Goal: Obtain resource: Obtain resource

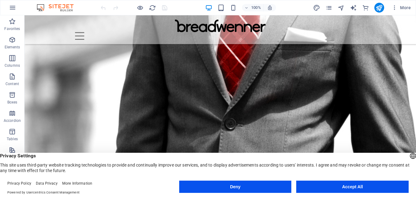
scroll to position [457, 0]
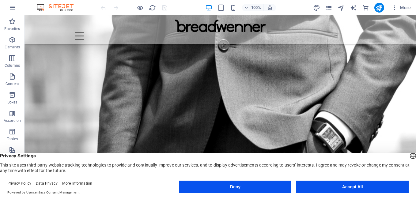
click at [282, 184] on button "Deny" at bounding box center [235, 187] width 113 height 12
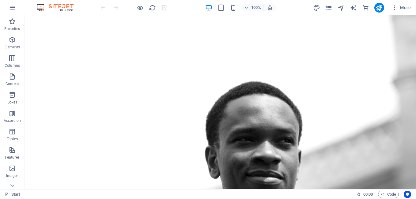
scroll to position [0, 0]
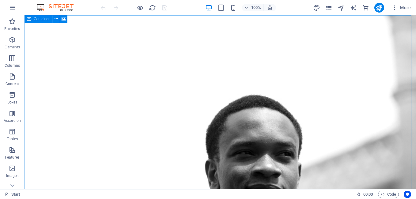
click at [28, 19] on icon at bounding box center [29, 18] width 4 height 7
select select "vh"
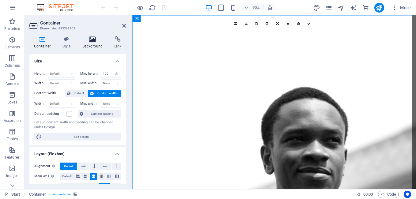
click at [93, 38] on icon at bounding box center [93, 39] width 30 height 6
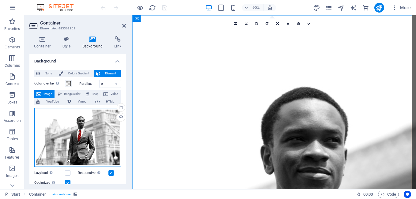
click at [79, 123] on div "Drag files here, click to choose files or select files from Files or our free s…" at bounding box center [77, 137] width 87 height 59
click at [79, 123] on body "[DOMAIN_NAME] — Branding Partners Start (en) Favorites Elements Columns Content…" at bounding box center [208, 99] width 416 height 199
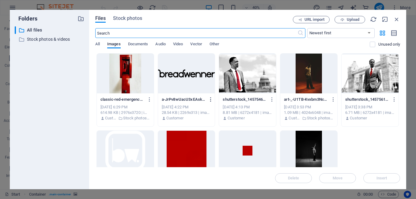
click at [211, 99] on icon "button" at bounding box center [211, 100] width 6 height 6
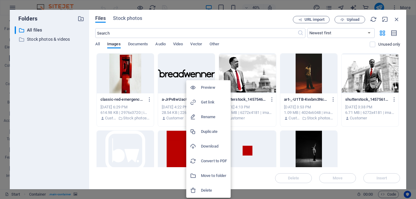
click at [207, 187] on h6 "Delete" at bounding box center [214, 190] width 26 height 7
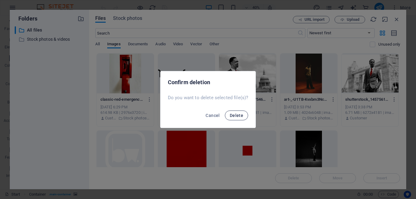
click at [240, 113] on button "Delete" at bounding box center [236, 116] width 23 height 10
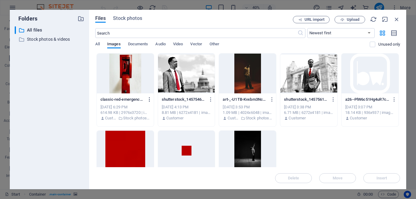
click at [149, 98] on icon "button" at bounding box center [150, 100] width 6 height 6
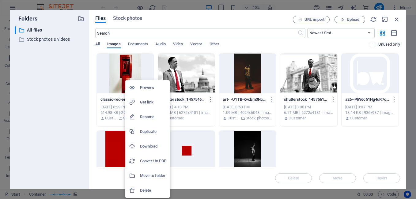
click at [350, 20] on div at bounding box center [208, 99] width 416 height 199
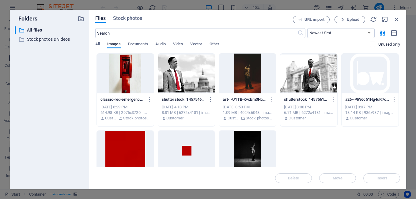
click at [350, 20] on span "Upload" at bounding box center [353, 20] width 13 height 4
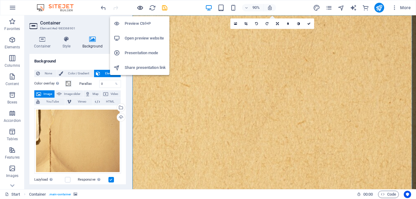
click at [139, 8] on icon "button" at bounding box center [140, 7] width 7 height 7
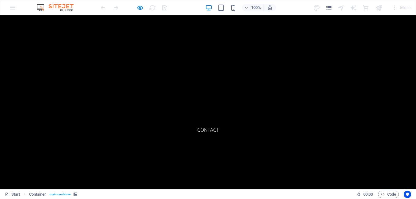
click at [211, 101] on link "About" at bounding box center [208, 102] width 26 height 15
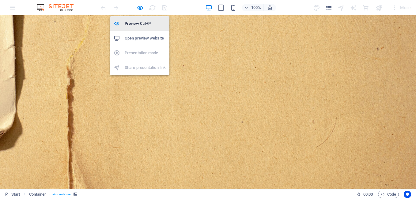
click at [136, 21] on h6 "Preview Ctrl+P" at bounding box center [145, 23] width 41 height 7
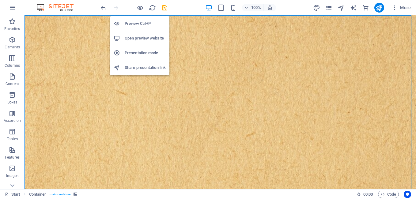
click at [141, 52] on h6 "Presentation mode" at bounding box center [145, 52] width 41 height 7
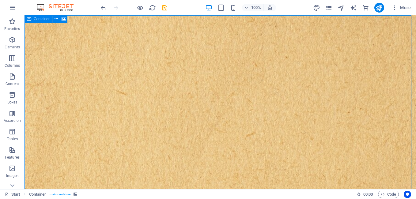
click at [29, 19] on icon at bounding box center [29, 18] width 4 height 7
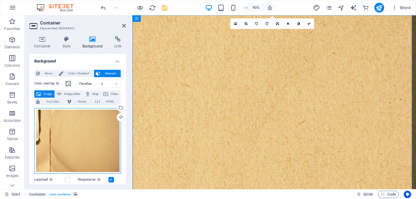
click at [107, 139] on div "Drag files here, click to choose files or select files from Files or our free s…" at bounding box center [77, 141] width 87 height 66
click at [107, 139] on body "[DOMAIN_NAME] — Branding Partners Start (en) Favorites Elements Columns Content…" at bounding box center [208, 99] width 416 height 199
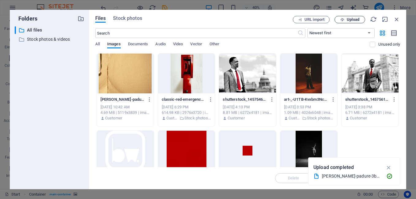
click at [340, 22] on button "Upload" at bounding box center [350, 19] width 31 height 7
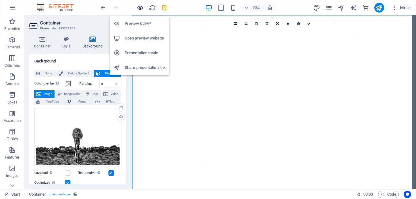
click at [141, 7] on icon "button" at bounding box center [140, 7] width 7 height 7
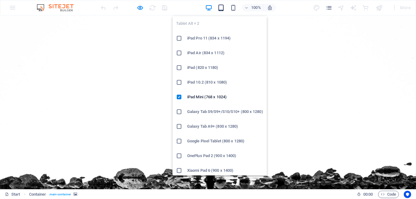
click at [224, 8] on icon "button" at bounding box center [221, 7] width 7 height 7
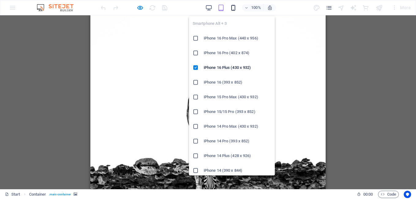
click at [231, 8] on icon "button" at bounding box center [233, 7] width 7 height 7
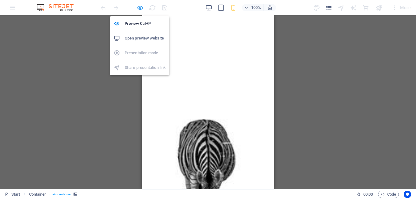
click at [142, 8] on icon "button" at bounding box center [140, 7] width 7 height 7
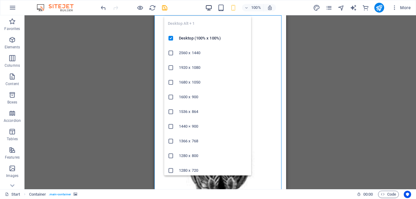
click at [212, 5] on icon "button" at bounding box center [208, 7] width 7 height 7
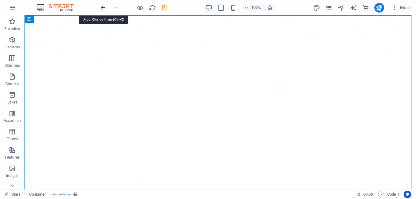
click at [104, 5] on icon "undo" at bounding box center [103, 7] width 7 height 7
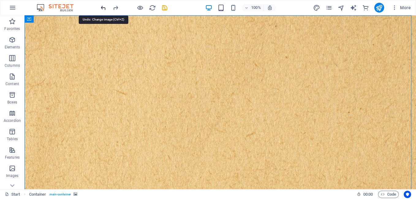
click at [104, 5] on icon "undo" at bounding box center [103, 7] width 7 height 7
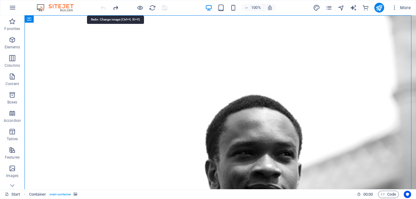
click at [114, 6] on icon "redo" at bounding box center [115, 7] width 7 height 7
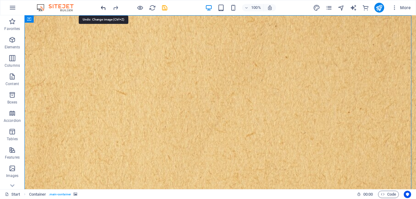
click at [104, 7] on icon "undo" at bounding box center [103, 7] width 7 height 7
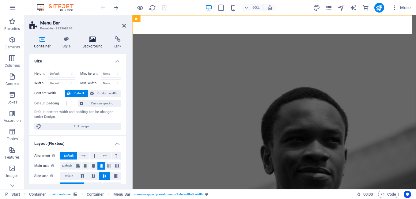
click at [92, 41] on icon at bounding box center [93, 39] width 30 height 6
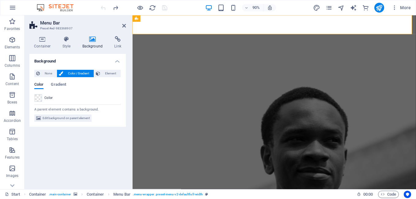
click at [42, 98] on div "Color" at bounding box center [78, 97] width 86 height 7
click at [39, 98] on span at bounding box center [38, 98] width 7 height 7
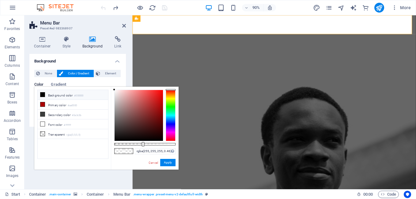
click at [39, 98] on li "Background color #000000" at bounding box center [73, 95] width 71 height 10
click at [57, 126] on li "Font color #ffffff" at bounding box center [73, 125] width 71 height 10
type input "rgba(255, 255, 255, 0.075)"
click at [119, 144] on div at bounding box center [144, 144] width 61 height 2
click at [170, 160] on button "Apply" at bounding box center [167, 162] width 15 height 7
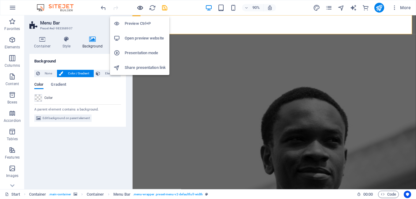
click at [141, 7] on icon "button" at bounding box center [140, 7] width 7 height 7
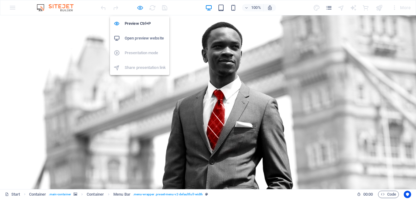
click at [139, 5] on icon "button" at bounding box center [140, 7] width 7 height 7
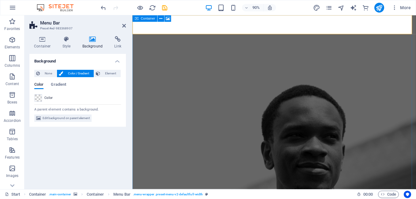
click at [138, 21] on icon at bounding box center [137, 18] width 4 height 7
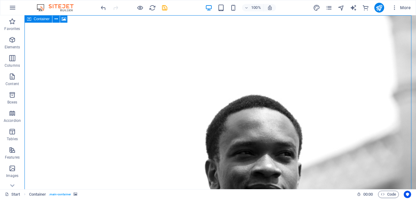
click at [35, 19] on span "Container" at bounding box center [42, 19] width 16 height 4
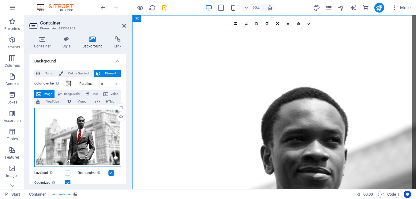
click at [86, 159] on div "Drag files here, click to choose files or select files from Files or our free s…" at bounding box center [77, 137] width 87 height 59
click at [86, 159] on body "[DOMAIN_NAME] — Branding Partners Start (en) Favorites Elements Columns Content…" at bounding box center [208, 99] width 416 height 199
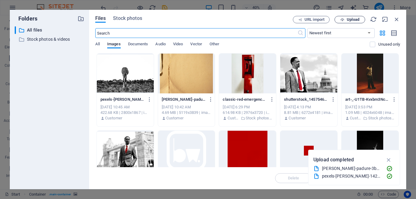
click at [340, 19] on span "Upload" at bounding box center [350, 20] width 25 height 4
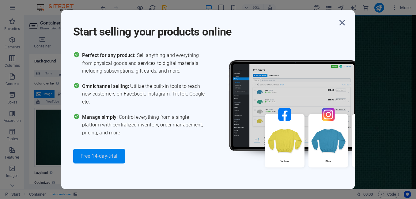
click at [107, 152] on button "Free 14-day-trial" at bounding box center [99, 156] width 52 height 15
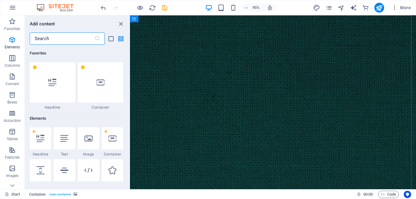
scroll to position [5909, 0]
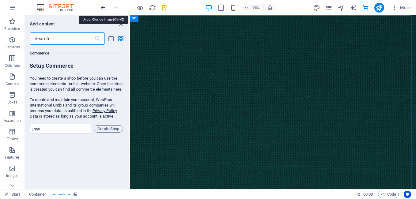
click at [102, 10] on icon "undo" at bounding box center [103, 7] width 7 height 7
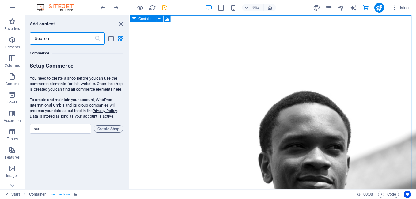
click at [133, 17] on icon at bounding box center [134, 18] width 4 height 7
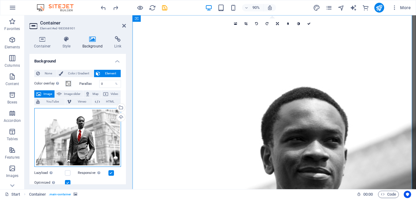
click at [92, 123] on div "Drag files here, click to choose files or select files from Files or our free s…" at bounding box center [77, 137] width 87 height 59
click at [92, 123] on body "[DOMAIN_NAME] — Branding Partners Start (en) Favorites Elements Columns Content…" at bounding box center [208, 99] width 416 height 199
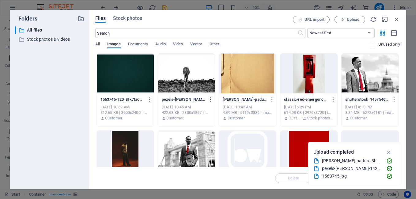
click at [209, 98] on icon "button" at bounding box center [211, 100] width 6 height 6
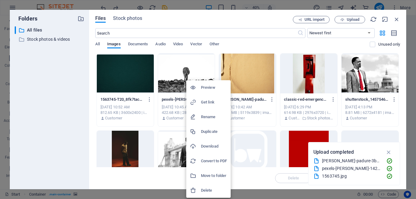
click at [212, 193] on h6 "Delete" at bounding box center [214, 190] width 26 height 7
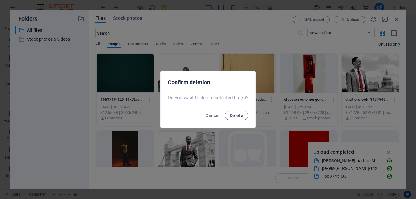
click at [231, 114] on span "Delete" at bounding box center [236, 115] width 13 height 5
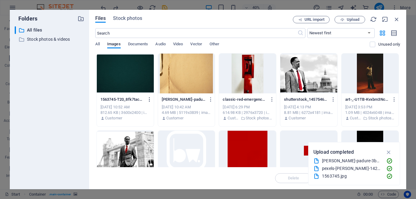
click at [148, 99] on icon "button" at bounding box center [150, 100] width 6 height 6
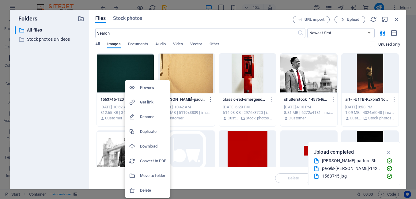
click at [150, 188] on h6 "Delete" at bounding box center [153, 190] width 26 height 7
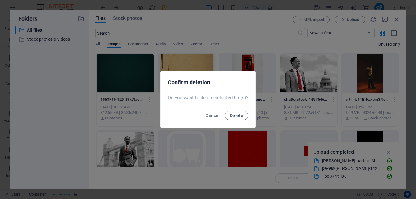
click at [230, 113] on button "Delete" at bounding box center [236, 116] width 23 height 10
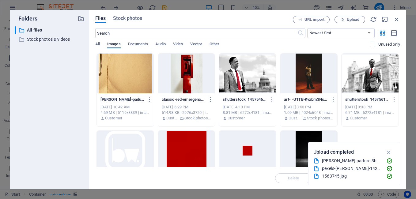
click at [147, 89] on div at bounding box center [125, 74] width 57 height 40
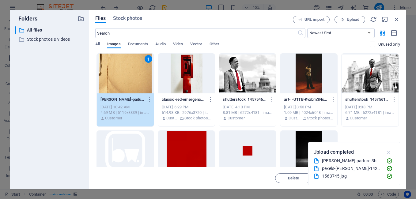
click at [390, 151] on icon "button" at bounding box center [389, 152] width 7 height 7
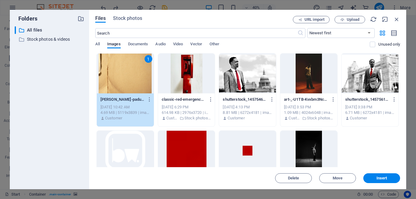
click at [384, 173] on div "Delete Move Insert" at bounding box center [247, 175] width 305 height 16
click at [383, 177] on span "Insert" at bounding box center [382, 179] width 11 height 4
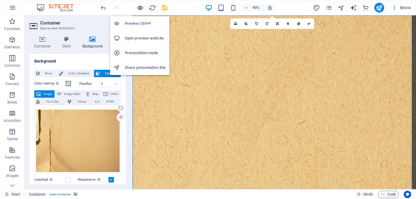
click at [139, 10] on icon "button" at bounding box center [140, 7] width 7 height 7
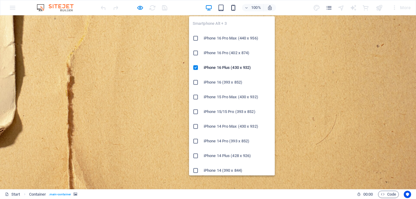
click at [231, 7] on icon "button" at bounding box center [233, 7] width 7 height 7
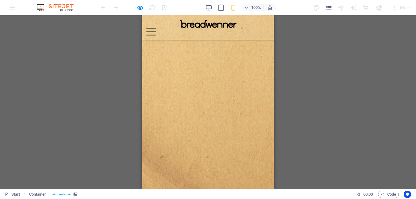
scroll to position [0, 0]
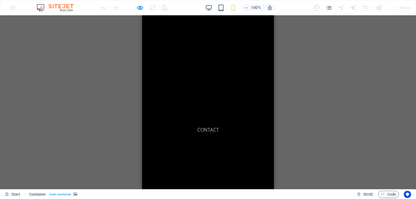
click at [213, 99] on link "About" at bounding box center [208, 102] width 26 height 15
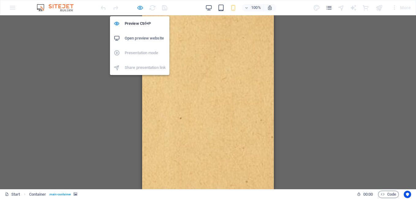
click at [140, 9] on icon "button" at bounding box center [140, 7] width 7 height 7
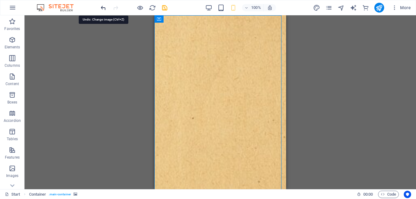
click at [103, 8] on icon "undo" at bounding box center [103, 7] width 7 height 7
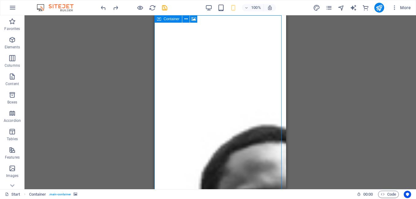
click at [161, 19] on icon at bounding box center [159, 18] width 4 height 7
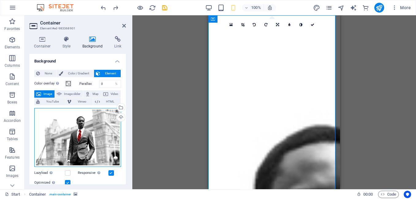
click at [113, 137] on div "Drag files here, click to choose files or select files from Files or our free s…" at bounding box center [77, 137] width 87 height 59
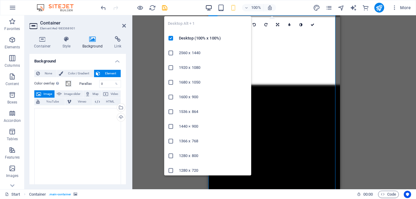
click at [208, 7] on icon "button" at bounding box center [208, 7] width 7 height 7
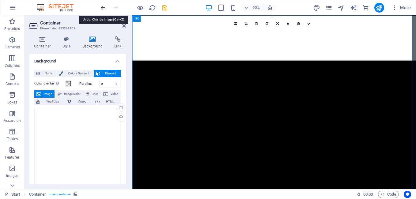
click at [105, 6] on icon "undo" at bounding box center [103, 7] width 7 height 7
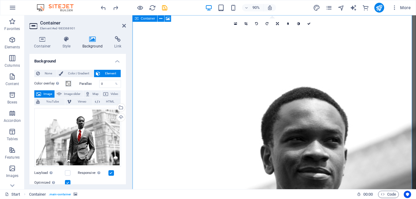
click at [138, 18] on icon at bounding box center [137, 18] width 4 height 7
click at [82, 121] on div "Drag files here, click to choose files or select files from Files or our free s…" at bounding box center [77, 137] width 87 height 59
click at [82, 121] on body "[DOMAIN_NAME] — Branding Partners Start (en) Favorites Elements Columns Content…" at bounding box center [208, 99] width 416 height 199
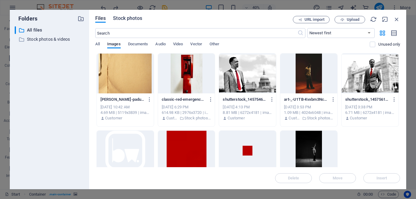
click at [132, 17] on span "Stock photos" at bounding box center [127, 18] width 29 height 7
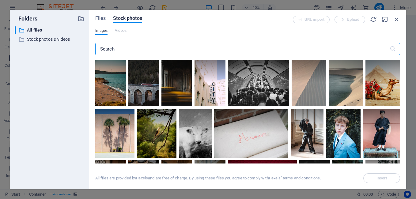
click at [256, 47] on input "text" at bounding box center [242, 49] width 295 height 12
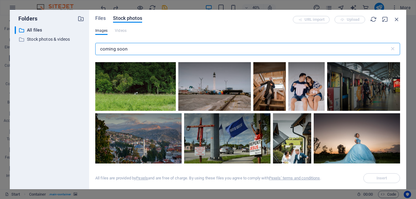
scroll to position [635, 0]
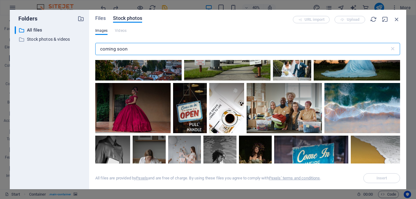
type input "coming soon"
click at [401, 159] on div "Files Stock photos URL import Upload Images Videos coming soon ​ All files are …" at bounding box center [247, 100] width 317 height 180
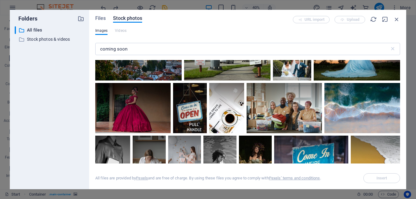
click at [401, 159] on div "Files Stock photos URL import Upload Images Videos coming soon ​ All files are …" at bounding box center [247, 100] width 317 height 180
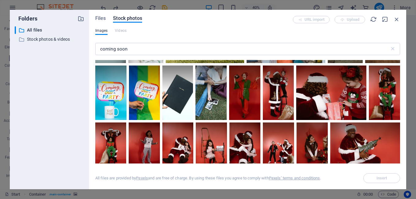
scroll to position [1179, 0]
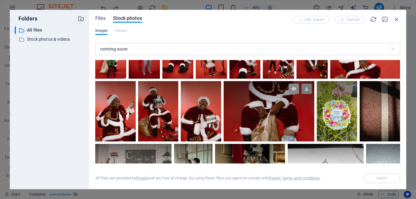
click at [294, 89] on icon at bounding box center [294, 89] width 10 height 10
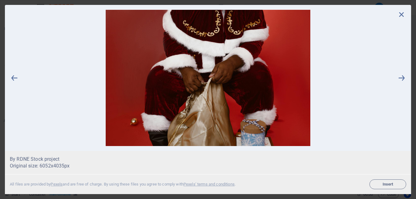
click at [219, 76] on img at bounding box center [208, 78] width 378 height 136
click at [12, 79] on icon at bounding box center [14, 78] width 9 height 136
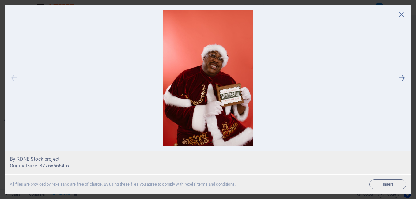
click at [15, 80] on icon at bounding box center [14, 78] width 9 height 136
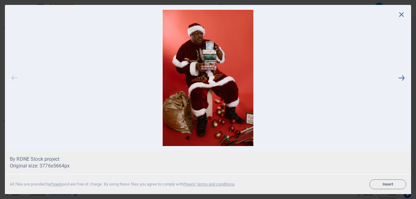
click at [15, 77] on icon at bounding box center [14, 78] width 9 height 136
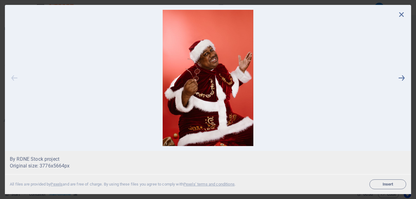
click at [13, 80] on icon at bounding box center [14, 78] width 9 height 136
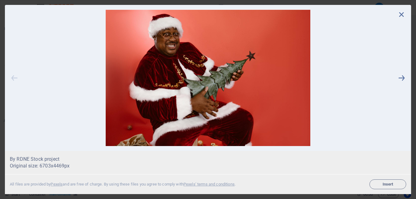
click at [16, 79] on icon at bounding box center [14, 78] width 9 height 136
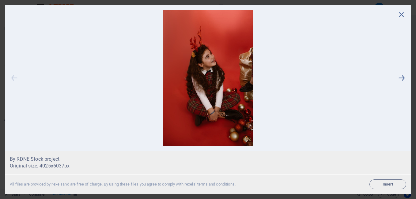
click at [16, 79] on icon at bounding box center [14, 78] width 9 height 136
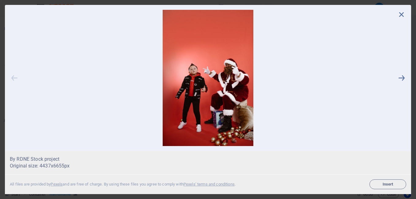
click at [14, 81] on icon at bounding box center [14, 78] width 9 height 136
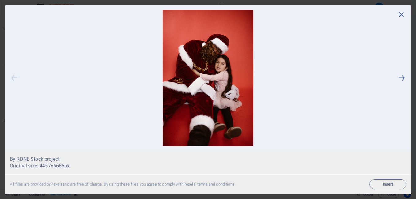
click at [14, 80] on icon at bounding box center [14, 78] width 9 height 136
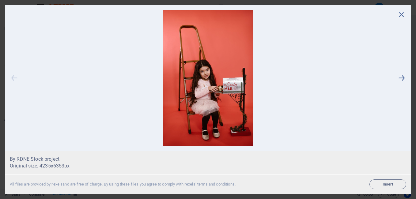
click at [14, 80] on icon at bounding box center [14, 78] width 9 height 136
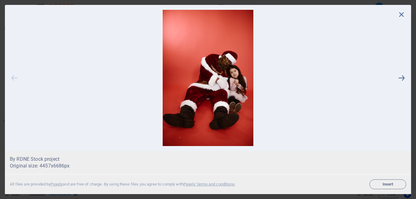
click at [14, 79] on icon at bounding box center [14, 78] width 9 height 136
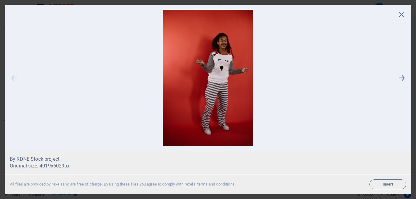
click at [14, 79] on icon at bounding box center [14, 78] width 9 height 136
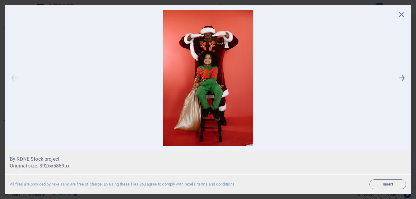
click at [17, 76] on icon at bounding box center [14, 78] width 9 height 136
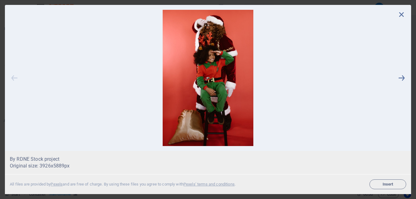
click at [18, 80] on icon at bounding box center [14, 78] width 9 height 136
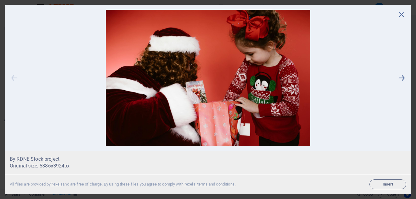
click at [13, 78] on icon at bounding box center [14, 78] width 9 height 136
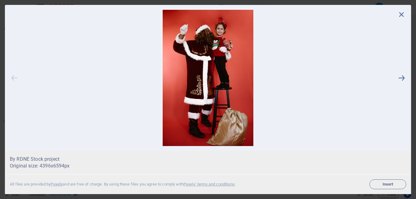
click at [13, 78] on icon at bounding box center [14, 78] width 9 height 136
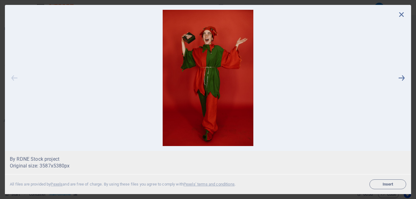
click at [13, 78] on icon at bounding box center [14, 78] width 9 height 136
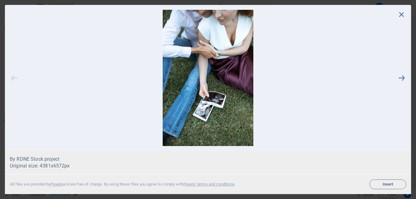
click at [13, 78] on icon at bounding box center [14, 78] width 9 height 136
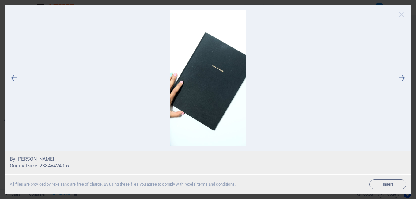
click at [402, 13] on icon at bounding box center [401, 14] width 9 height 9
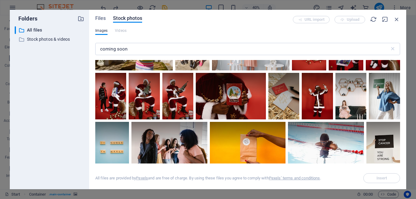
scroll to position [1360, 0]
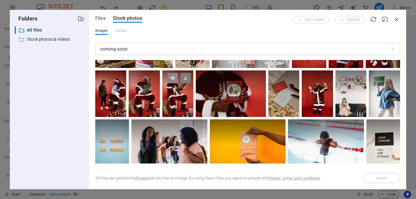
click at [173, 77] on icon at bounding box center [173, 78] width 10 height 10
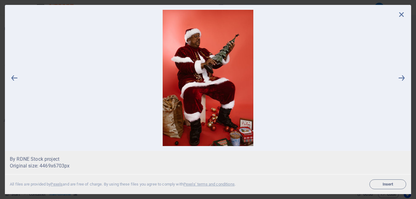
click at [9, 77] on div at bounding box center [208, 78] width 407 height 146
click at [16, 76] on icon at bounding box center [14, 78] width 9 height 136
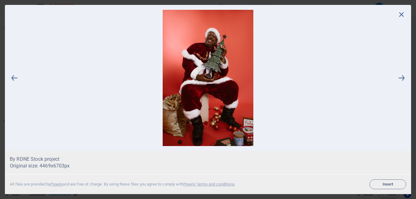
click at [275, 57] on img at bounding box center [208, 78] width 378 height 136
click at [399, 16] on icon at bounding box center [401, 14] width 9 height 9
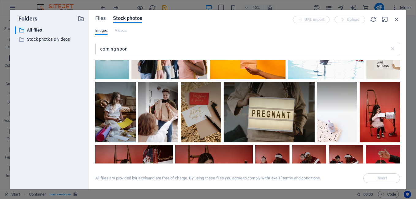
scroll to position [1542, 0]
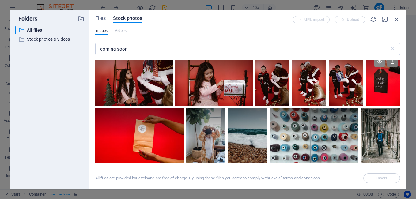
click at [380, 60] on icon at bounding box center [380, 62] width 10 height 10
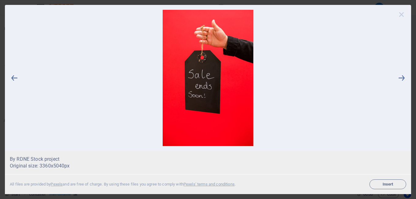
click at [401, 17] on icon at bounding box center [401, 14] width 9 height 9
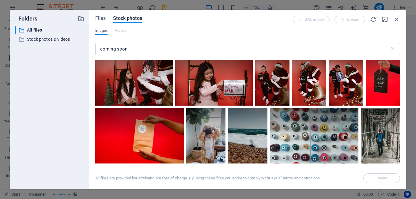
scroll to position [1633, 0]
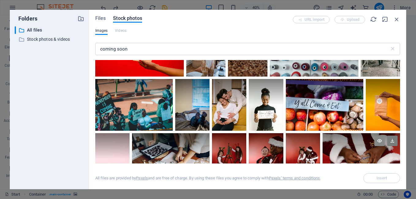
click at [377, 136] on icon at bounding box center [380, 141] width 10 height 10
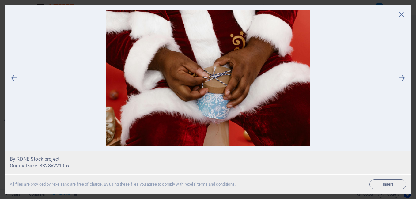
click at [150, 124] on img at bounding box center [208, 78] width 378 height 136
click at [398, 13] on icon at bounding box center [401, 14] width 9 height 9
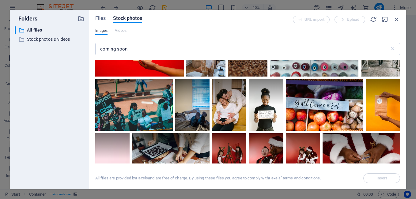
scroll to position [1723, 0]
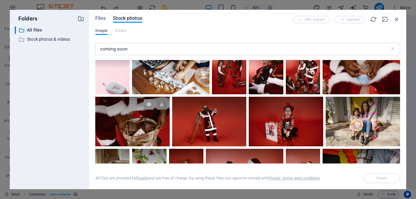
click at [151, 99] on icon at bounding box center [149, 104] width 10 height 10
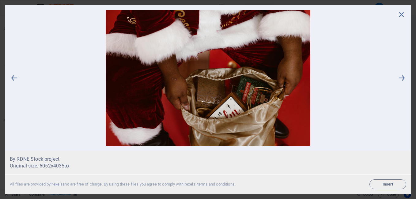
drag, startPoint x: 402, startPoint y: 79, endPoint x: 382, endPoint y: 75, distance: 19.6
click at [402, 79] on icon at bounding box center [401, 78] width 9 height 136
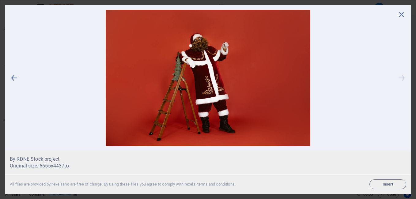
click at [402, 82] on icon at bounding box center [401, 78] width 9 height 136
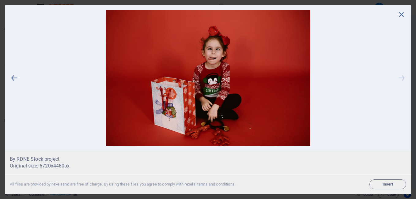
click at [402, 82] on icon at bounding box center [401, 78] width 9 height 136
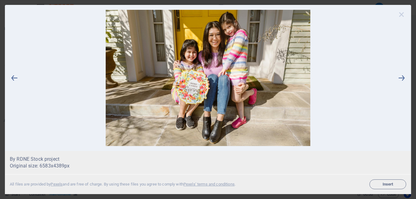
click at [401, 13] on icon at bounding box center [401, 14] width 9 height 9
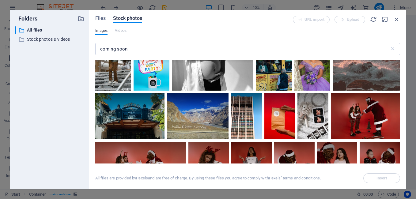
scroll to position [1904, 0]
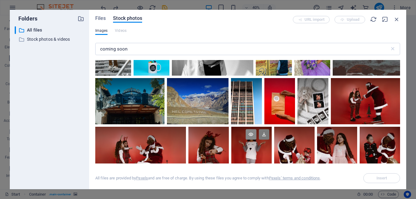
click at [253, 129] on icon at bounding box center [251, 134] width 10 height 10
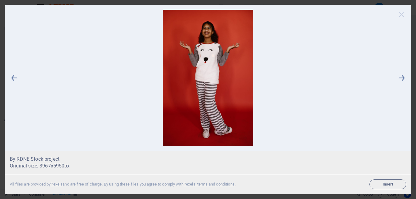
click at [399, 16] on icon at bounding box center [401, 14] width 9 height 9
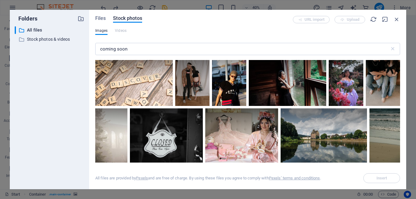
scroll to position [4309, 0]
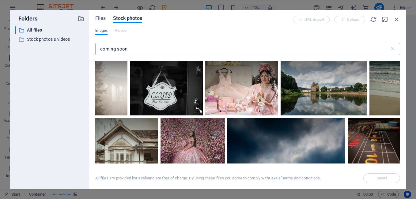
click at [126, 47] on input "coming soon" at bounding box center [242, 49] width 295 height 12
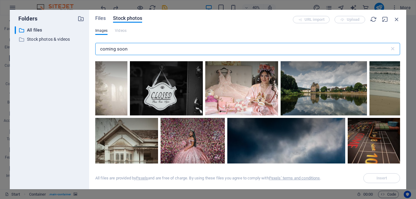
click at [126, 47] on input "coming soon" at bounding box center [242, 49] width 295 height 12
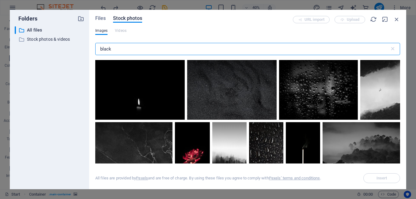
scroll to position [91, 0]
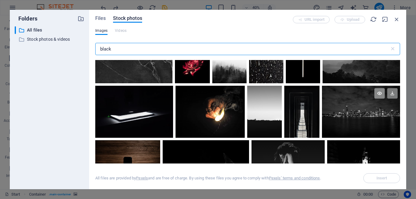
type input "black"
click at [377, 92] on icon at bounding box center [380, 93] width 10 height 10
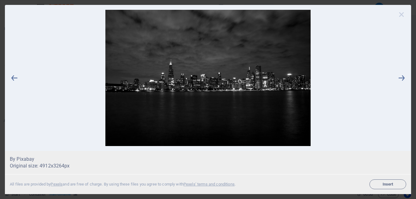
click at [398, 14] on icon at bounding box center [401, 14] width 9 height 9
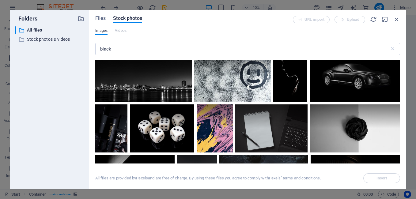
scroll to position [635, 0]
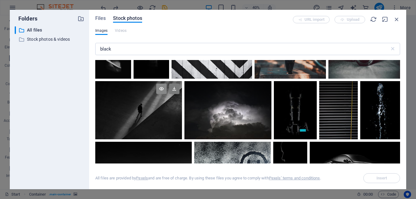
click at [156, 85] on icon at bounding box center [161, 89] width 10 height 10
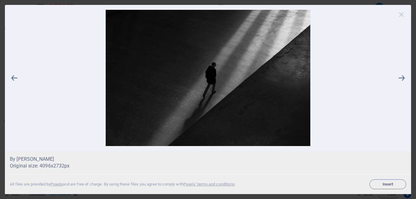
click at [402, 14] on icon at bounding box center [401, 14] width 9 height 9
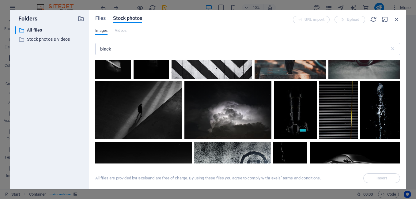
scroll to position [725, 0]
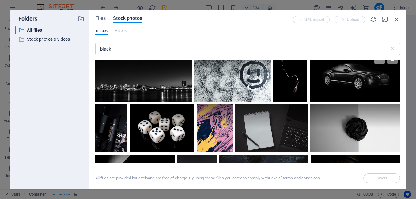
click at [380, 60] on icon at bounding box center [380, 59] width 10 height 10
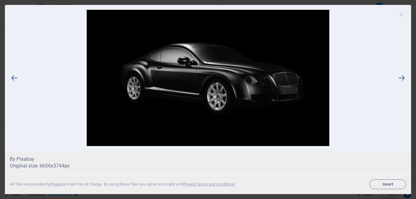
click at [404, 15] on icon at bounding box center [401, 14] width 9 height 9
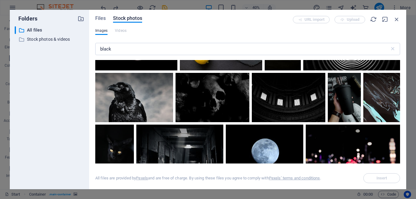
scroll to position [997, 0]
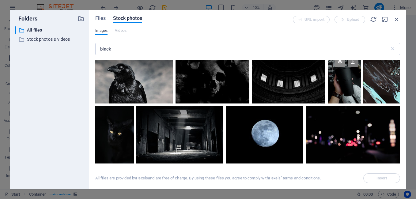
click at [342, 60] on icon at bounding box center [340, 62] width 10 height 10
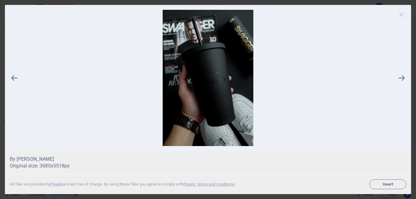
click at [401, 13] on icon at bounding box center [401, 14] width 9 height 9
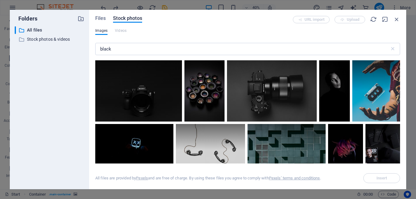
scroll to position [2086, 0]
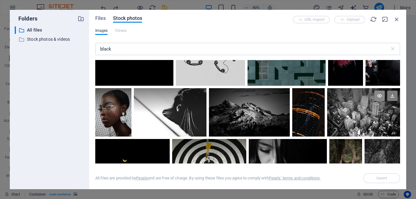
click at [378, 91] on icon at bounding box center [380, 96] width 10 height 10
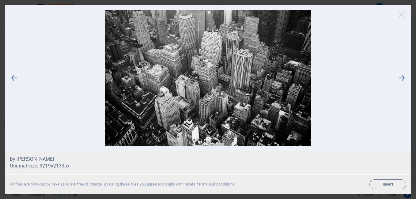
click at [399, 16] on icon at bounding box center [401, 14] width 9 height 9
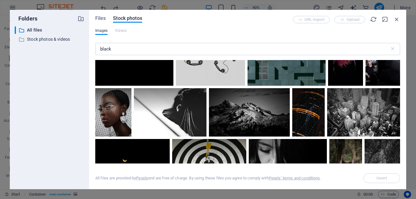
scroll to position [2176, 0]
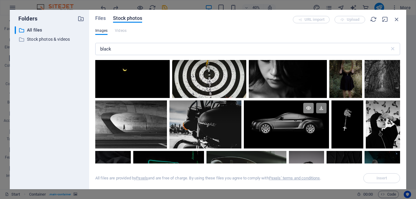
click at [310, 103] on icon at bounding box center [309, 108] width 10 height 10
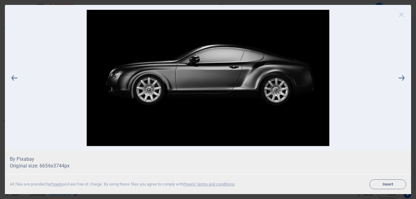
click at [404, 13] on icon at bounding box center [401, 14] width 9 height 9
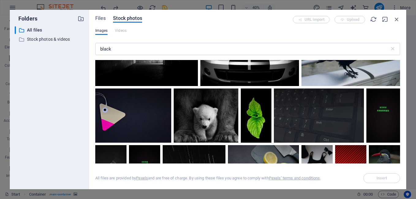
scroll to position [2721, 0]
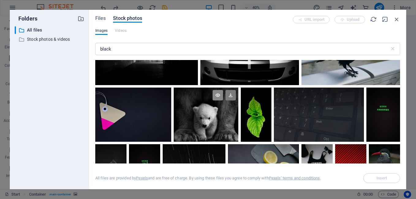
click at [219, 90] on icon at bounding box center [218, 95] width 10 height 10
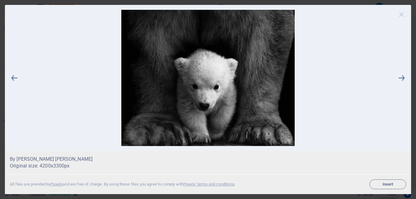
click at [402, 15] on icon at bounding box center [401, 14] width 9 height 9
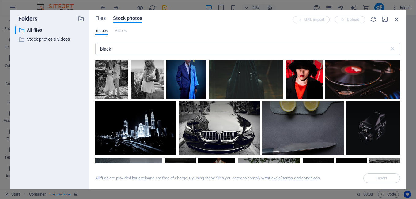
scroll to position [3899, 0]
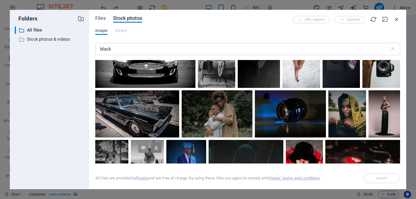
click at [145, 143] on icon at bounding box center [143, 148] width 10 height 10
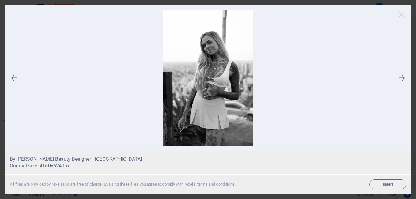
click at [404, 13] on icon at bounding box center [401, 14] width 9 height 9
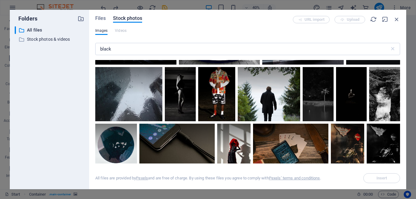
scroll to position [4172, 0]
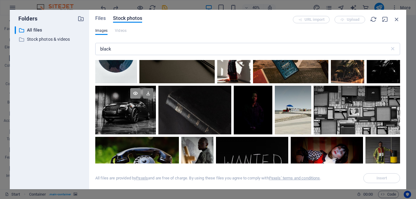
click at [137, 88] on icon at bounding box center [135, 93] width 10 height 10
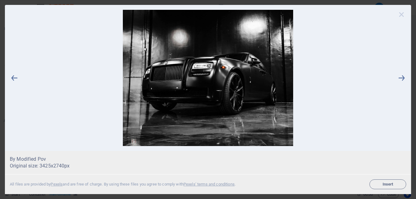
click at [400, 14] on icon at bounding box center [401, 14] width 9 height 9
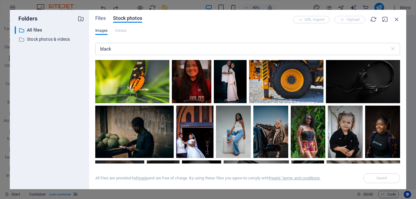
scroll to position [4625, 0]
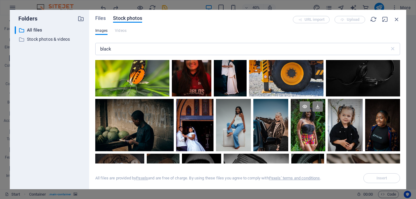
click at [304, 101] on icon at bounding box center [305, 106] width 10 height 10
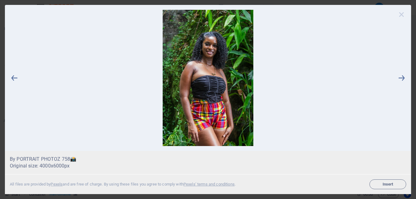
click at [401, 13] on icon at bounding box center [401, 14] width 9 height 9
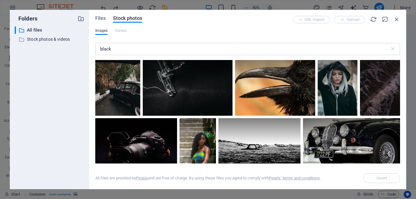
scroll to position [4897, 0]
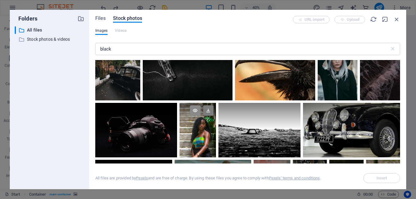
click at [197, 105] on icon at bounding box center [195, 110] width 10 height 10
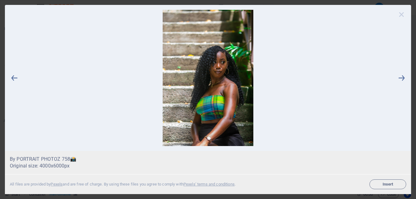
click at [404, 13] on icon at bounding box center [401, 14] width 9 height 9
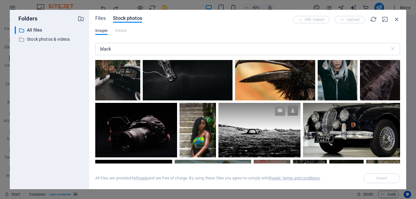
click at [281, 105] on icon at bounding box center [280, 110] width 10 height 10
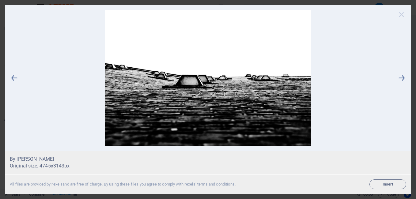
click at [404, 15] on icon at bounding box center [401, 14] width 9 height 9
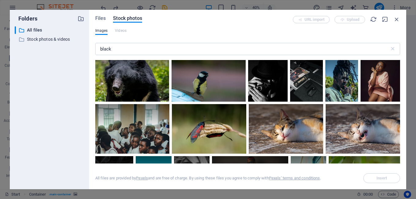
scroll to position [5078, 0]
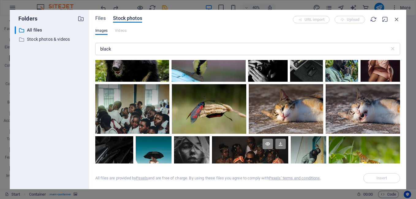
click at [266, 139] on icon at bounding box center [268, 144] width 10 height 10
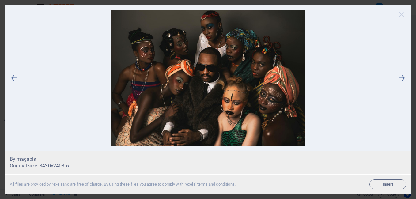
click at [400, 17] on icon at bounding box center [401, 14] width 9 height 9
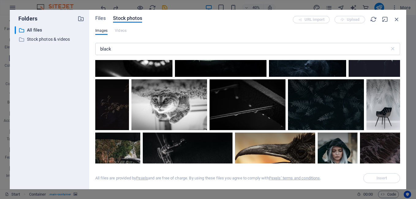
scroll to position [4716, 0]
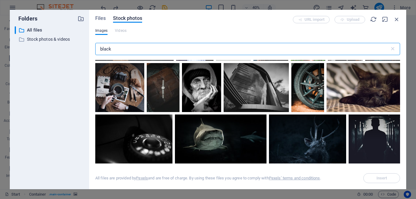
click at [210, 52] on input "black" at bounding box center [242, 49] width 295 height 12
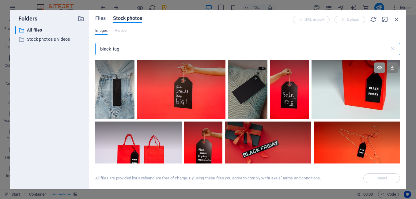
type input "black tag"
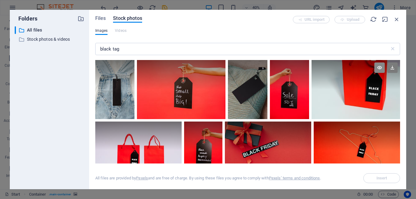
click at [379, 65] on icon at bounding box center [380, 68] width 10 height 10
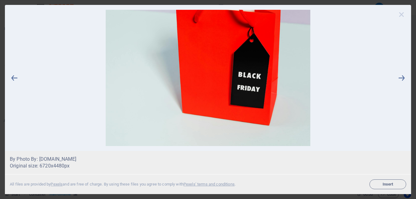
click at [401, 15] on icon at bounding box center [401, 14] width 9 height 9
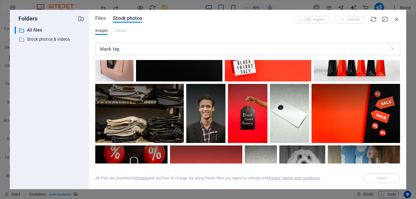
scroll to position [182, 0]
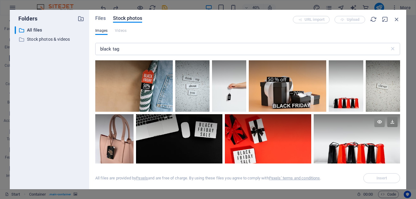
click at [378, 123] on icon at bounding box center [380, 122] width 10 height 10
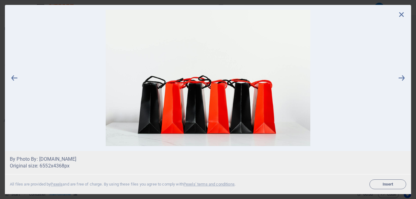
click at [262, 88] on img at bounding box center [208, 78] width 378 height 136
click at [402, 14] on icon at bounding box center [401, 14] width 9 height 9
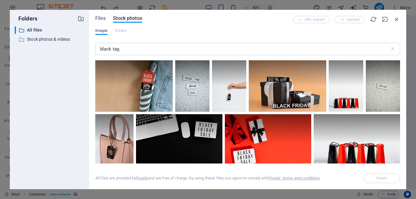
click at [400, 151] on div "Files Stock photos URL import Upload Images Videos black tag ​ All files are pr…" at bounding box center [247, 100] width 317 height 180
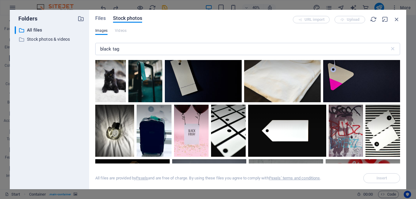
scroll to position [725, 0]
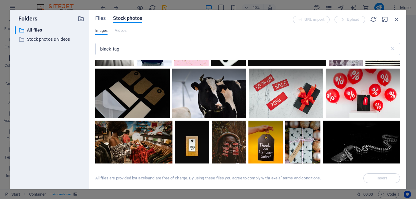
click at [400, 89] on div "Files Stock photos URL import Upload Images Videos black tag ​ All files are pr…" at bounding box center [247, 100] width 317 height 180
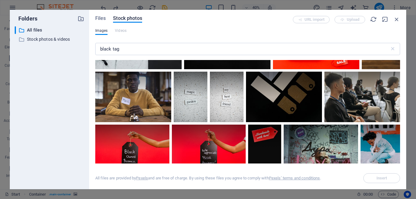
scroll to position [1633, 0]
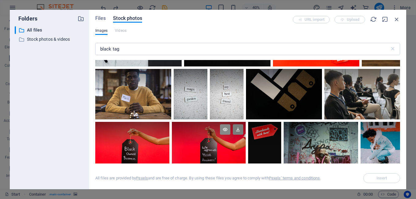
click at [224, 124] on icon at bounding box center [225, 129] width 10 height 10
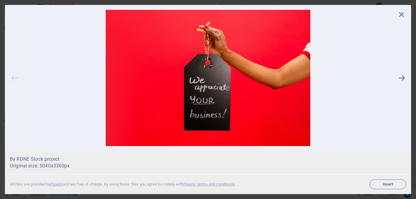
click at [12, 80] on icon at bounding box center [14, 78] width 9 height 136
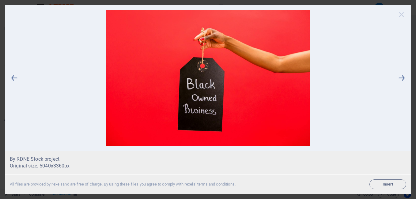
click at [401, 12] on icon at bounding box center [401, 14] width 9 height 9
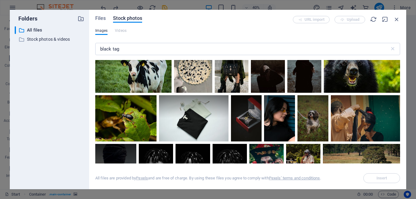
scroll to position [3446, 0]
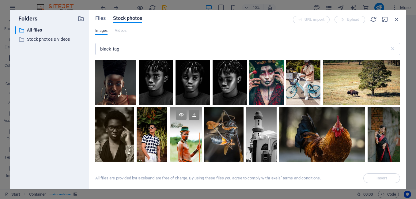
click at [183, 110] on icon at bounding box center [181, 115] width 10 height 10
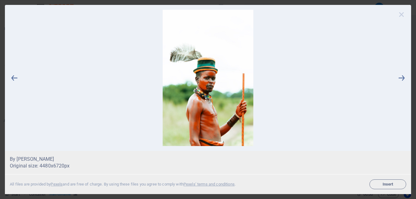
click at [401, 13] on icon at bounding box center [401, 14] width 9 height 9
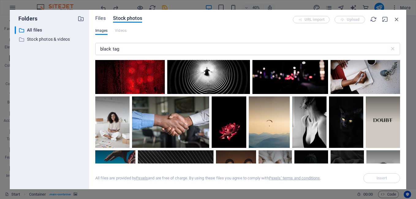
scroll to position [4444, 0]
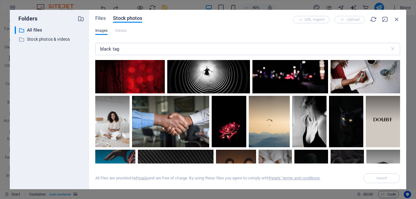
click at [401, 155] on div "Files Stock photos URL import Upload Images Videos black tag ​ Exceeded number …" at bounding box center [247, 100] width 317 height 180
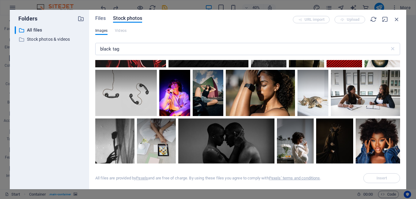
scroll to position [4805, 0]
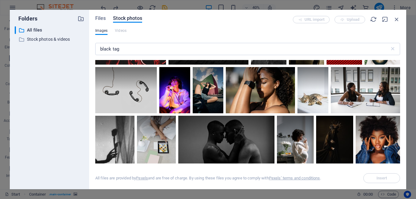
click at [400, 63] on div "Files Stock photos URL import Upload Images Videos black tag ​ Exceeded number …" at bounding box center [247, 100] width 317 height 180
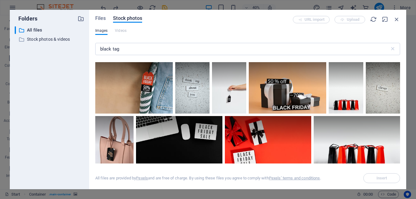
scroll to position [89, 0]
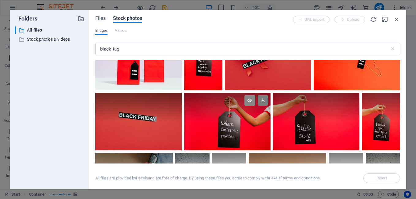
click at [249, 101] on icon at bounding box center [250, 100] width 10 height 10
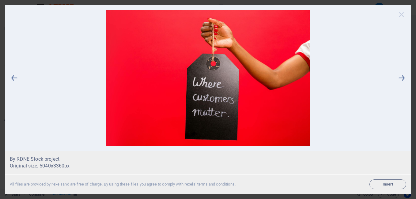
click at [404, 16] on icon at bounding box center [401, 14] width 9 height 9
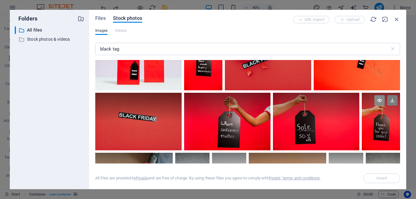
click at [380, 100] on icon at bounding box center [380, 100] width 10 height 10
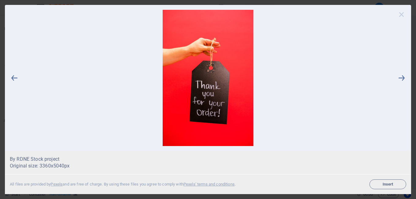
click at [403, 13] on icon at bounding box center [401, 14] width 9 height 9
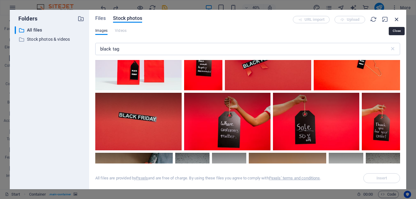
click at [395, 20] on icon "button" at bounding box center [397, 19] width 7 height 7
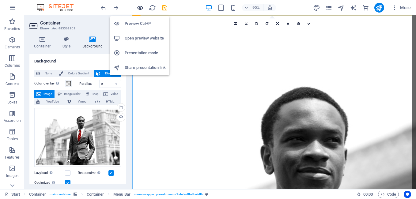
click at [140, 7] on icon "button" at bounding box center [140, 7] width 7 height 7
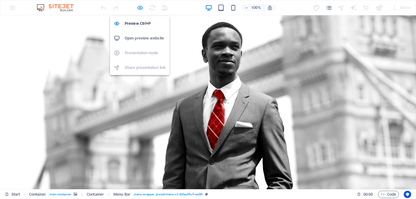
click at [140, 7] on icon "button" at bounding box center [140, 7] width 7 height 7
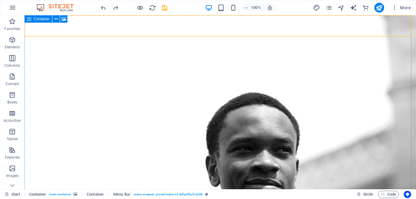
click at [32, 18] on div "Container" at bounding box center [39, 18] width 28 height 7
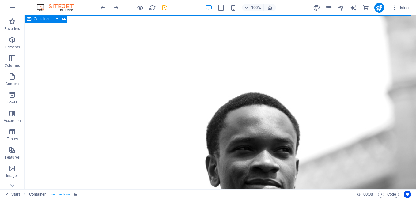
click at [32, 18] on div "Container" at bounding box center [39, 18] width 28 height 7
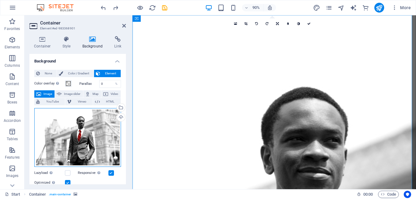
click at [96, 138] on div "Drag files here, click to choose files or select files from Files or our free s…" at bounding box center [77, 137] width 87 height 59
click at [96, 138] on body "[DOMAIN_NAME] — Branding Partners Start (en) Favorites Elements Columns Content…" at bounding box center [208, 99] width 416 height 199
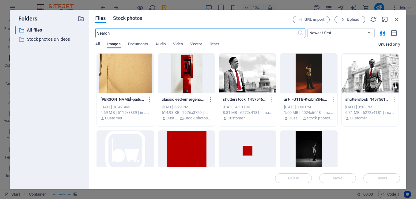
click at [140, 21] on span "Stock photos" at bounding box center [127, 18] width 29 height 7
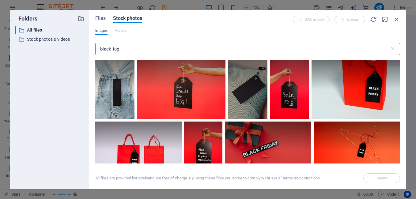
click at [147, 52] on input "black tag" at bounding box center [242, 49] width 295 height 12
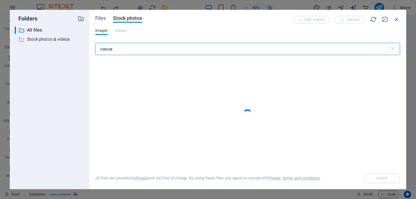
type input "casual"
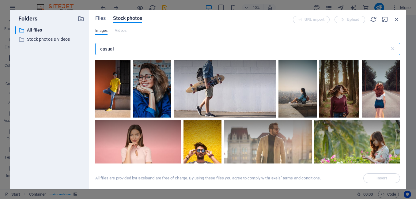
click at [109, 47] on input "casual" at bounding box center [242, 49] width 295 height 12
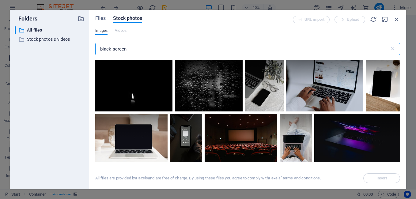
type input "black screen"
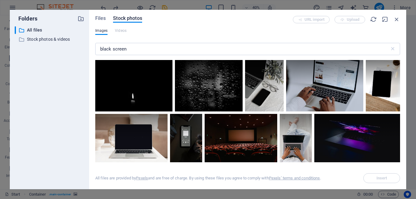
click at [400, 150] on div "Files Stock photos URL import Upload Images Videos black screen ​ All files are…" at bounding box center [247, 100] width 317 height 180
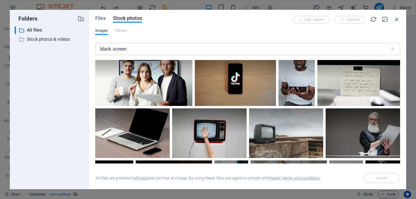
scroll to position [1542, 0]
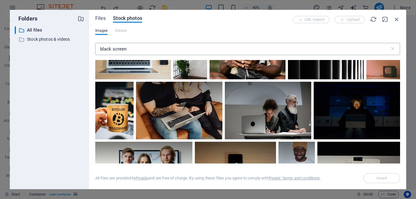
click at [123, 51] on input "black screen" at bounding box center [242, 49] width 295 height 12
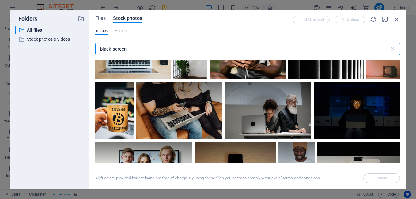
click at [123, 51] on input "black screen" at bounding box center [242, 49] width 295 height 12
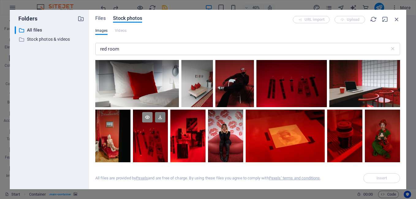
click at [147, 114] on icon at bounding box center [147, 117] width 10 height 10
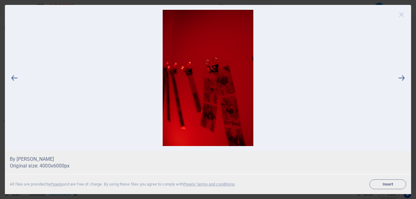
click at [403, 15] on icon at bounding box center [401, 14] width 9 height 9
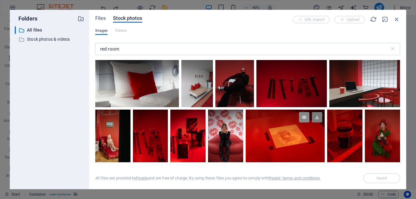
click at [303, 117] on icon at bounding box center [304, 117] width 10 height 10
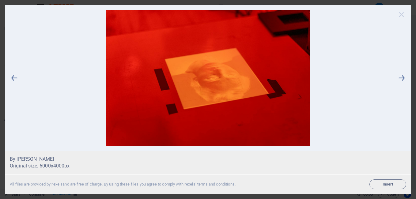
click at [399, 15] on icon at bounding box center [401, 14] width 9 height 9
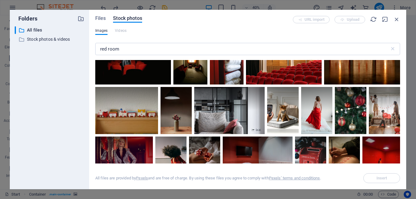
scroll to position [454, 0]
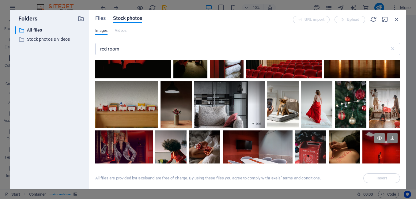
click at [379, 135] on icon at bounding box center [380, 138] width 10 height 10
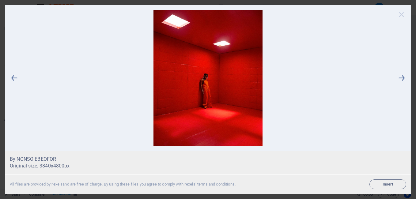
click at [400, 13] on icon at bounding box center [401, 14] width 9 height 9
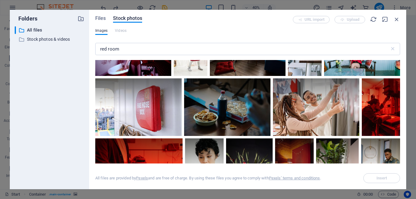
scroll to position [2721, 0]
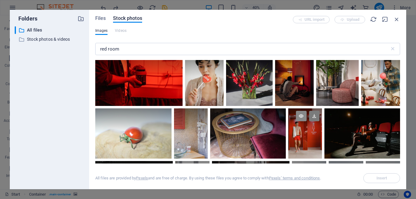
click at [301, 111] on icon at bounding box center [301, 116] width 10 height 10
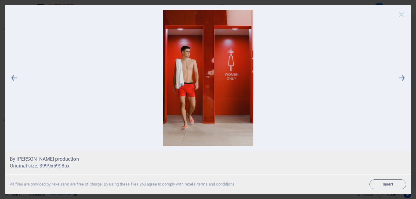
click at [403, 14] on icon at bounding box center [401, 14] width 9 height 9
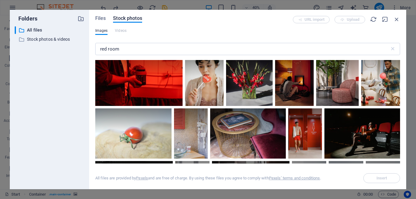
click at [400, 155] on div "Files Stock photos URL import Upload Images Videos red room ​ Exceeded number o…" at bounding box center [247, 100] width 317 height 180
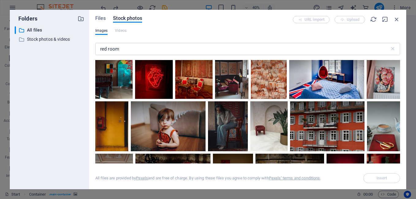
scroll to position [3084, 0]
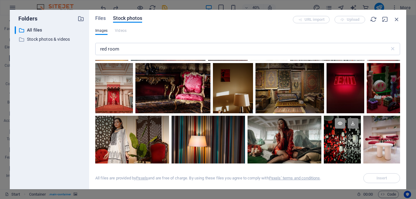
click at [341, 118] on icon at bounding box center [340, 123] width 10 height 10
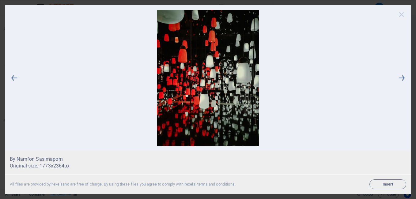
click at [406, 12] on icon at bounding box center [401, 14] width 9 height 9
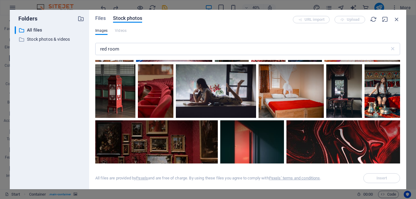
scroll to position [4580, 0]
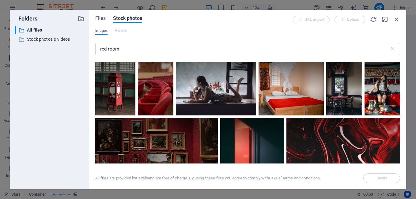
click at [400, 166] on div "All files are provided by Pexels and are free of charge. By using these files y…" at bounding box center [247, 174] width 305 height 20
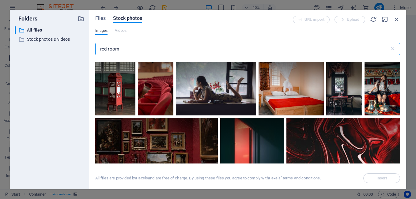
click at [111, 48] on input "red room" at bounding box center [242, 49] width 295 height 12
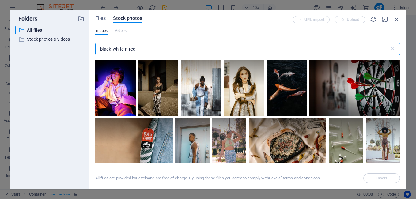
scroll to position [363, 0]
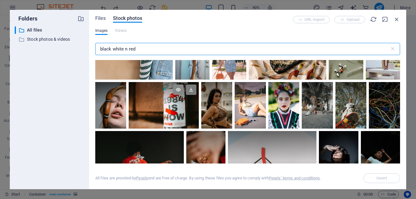
click at [176, 89] on icon at bounding box center [178, 90] width 10 height 10
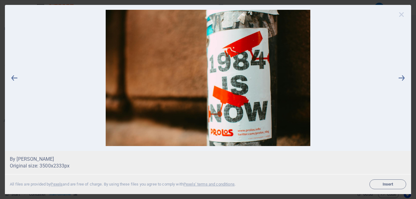
click at [403, 13] on icon at bounding box center [401, 14] width 9 height 9
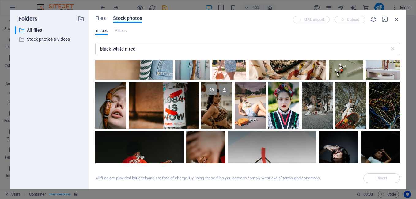
click at [213, 91] on icon at bounding box center [212, 90] width 10 height 10
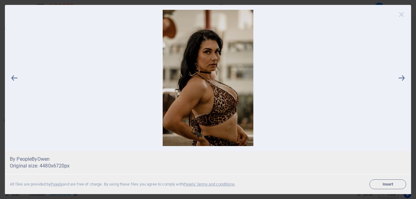
click at [402, 15] on icon at bounding box center [401, 14] width 9 height 9
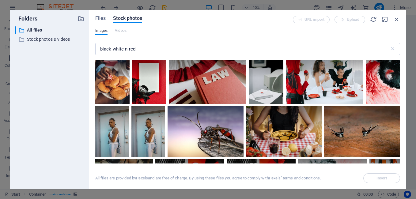
scroll to position [1088, 0]
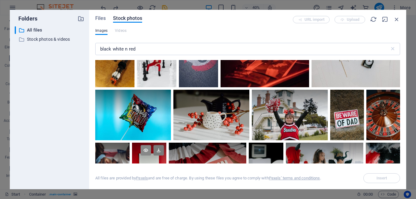
click at [146, 145] on icon at bounding box center [146, 150] width 10 height 10
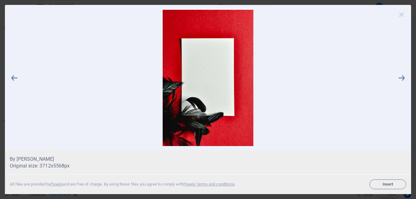
click at [400, 13] on icon at bounding box center [401, 14] width 9 height 9
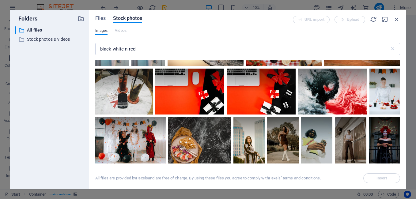
scroll to position [1360, 0]
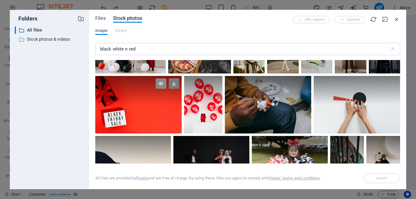
click at [166, 81] on icon at bounding box center [161, 83] width 10 height 10
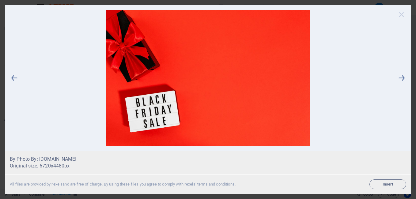
click at [402, 14] on icon at bounding box center [401, 14] width 9 height 9
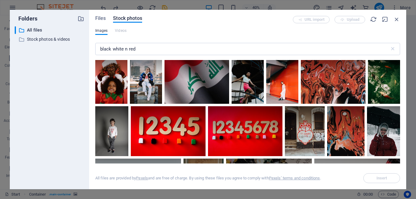
scroll to position [2086, 0]
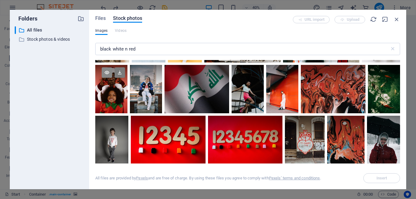
click at [112, 78] on icon at bounding box center [107, 72] width 10 height 10
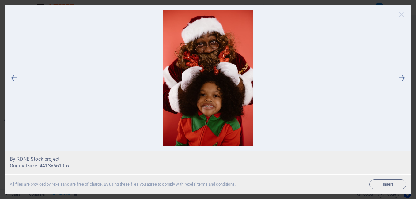
click at [403, 13] on icon at bounding box center [401, 14] width 9 height 9
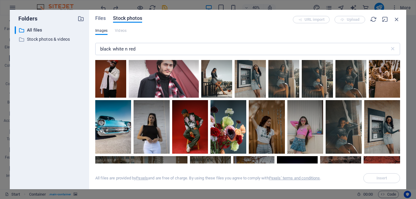
scroll to position [2902, 0]
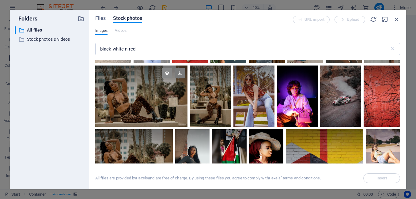
click at [170, 68] on icon at bounding box center [167, 73] width 10 height 10
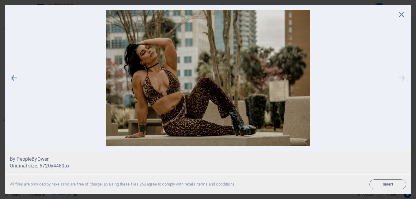
click at [403, 82] on icon at bounding box center [401, 78] width 9 height 136
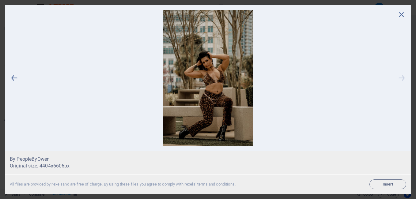
click at [403, 82] on icon at bounding box center [401, 78] width 9 height 136
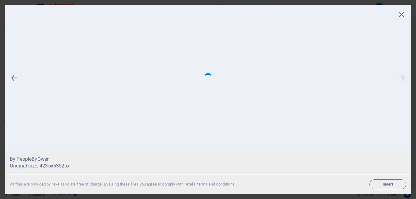
click at [403, 82] on icon at bounding box center [401, 78] width 9 height 136
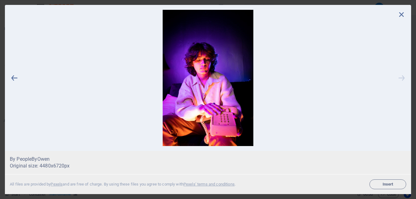
click at [403, 82] on icon at bounding box center [401, 78] width 9 height 136
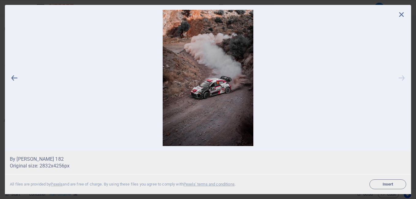
click at [403, 82] on icon at bounding box center [401, 78] width 9 height 136
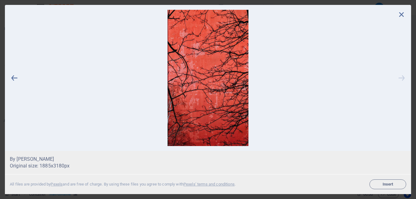
click at [403, 82] on icon at bounding box center [401, 78] width 9 height 136
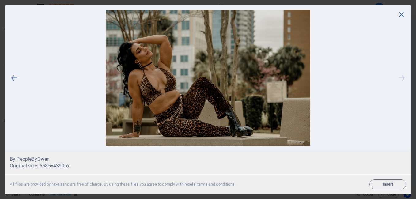
click at [403, 82] on icon at bounding box center [401, 78] width 9 height 136
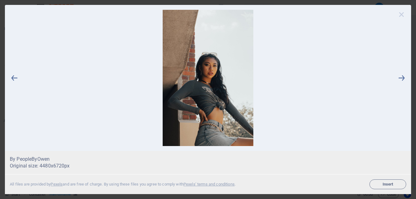
click at [402, 14] on icon at bounding box center [401, 14] width 9 height 9
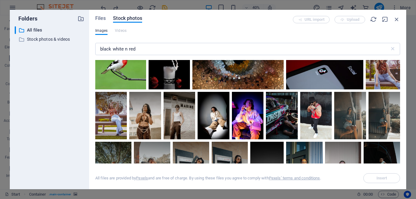
scroll to position [3174, 0]
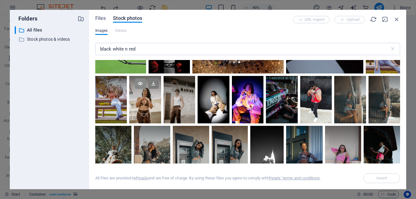
click at [141, 78] on icon at bounding box center [140, 83] width 10 height 10
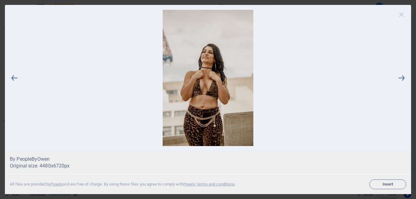
click at [403, 13] on icon at bounding box center [401, 14] width 9 height 9
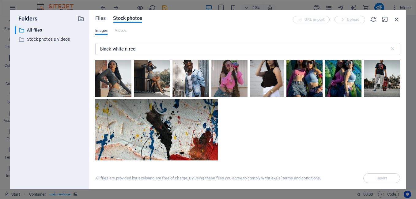
scroll to position [4348, 0]
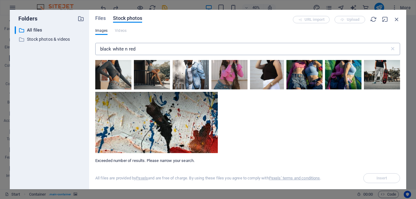
click at [126, 50] on input "black white n red" at bounding box center [242, 49] width 295 height 12
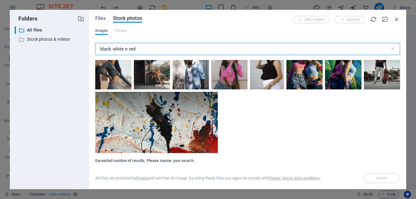
click at [126, 50] on input "black white n red" at bounding box center [242, 49] width 295 height 12
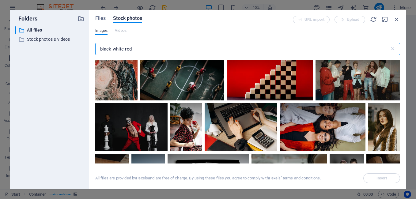
scroll to position [997, 0]
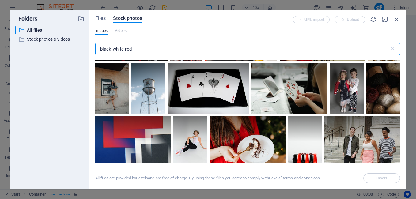
type input "black white red"
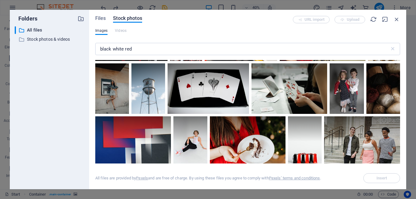
click at [400, 102] on div "Files Stock photos URL import Upload Images Videos black white red ​ All files …" at bounding box center [247, 100] width 317 height 180
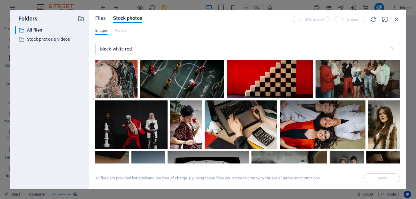
scroll to position [907, 0]
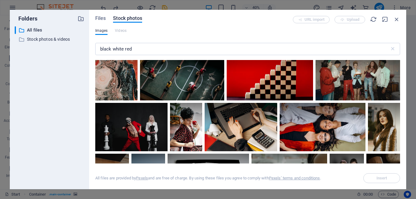
click at [400, 163] on div "Files Stock photos URL import Upload Images Videos black white red ​ All files …" at bounding box center [247, 100] width 317 height 180
click at [145, 109] on icon at bounding box center [147, 110] width 10 height 10
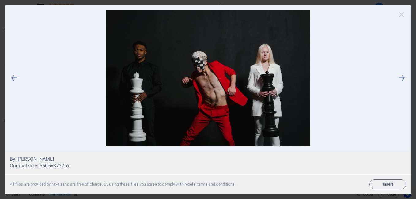
click at [403, 16] on icon at bounding box center [401, 14] width 9 height 9
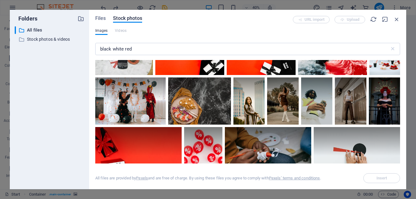
scroll to position [1360, 0]
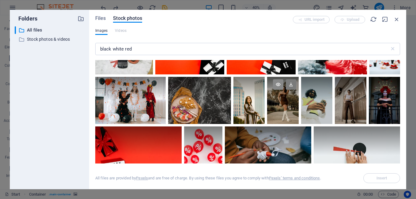
click at [284, 85] on icon at bounding box center [278, 84] width 10 height 10
